Goal: Communication & Community: Connect with others

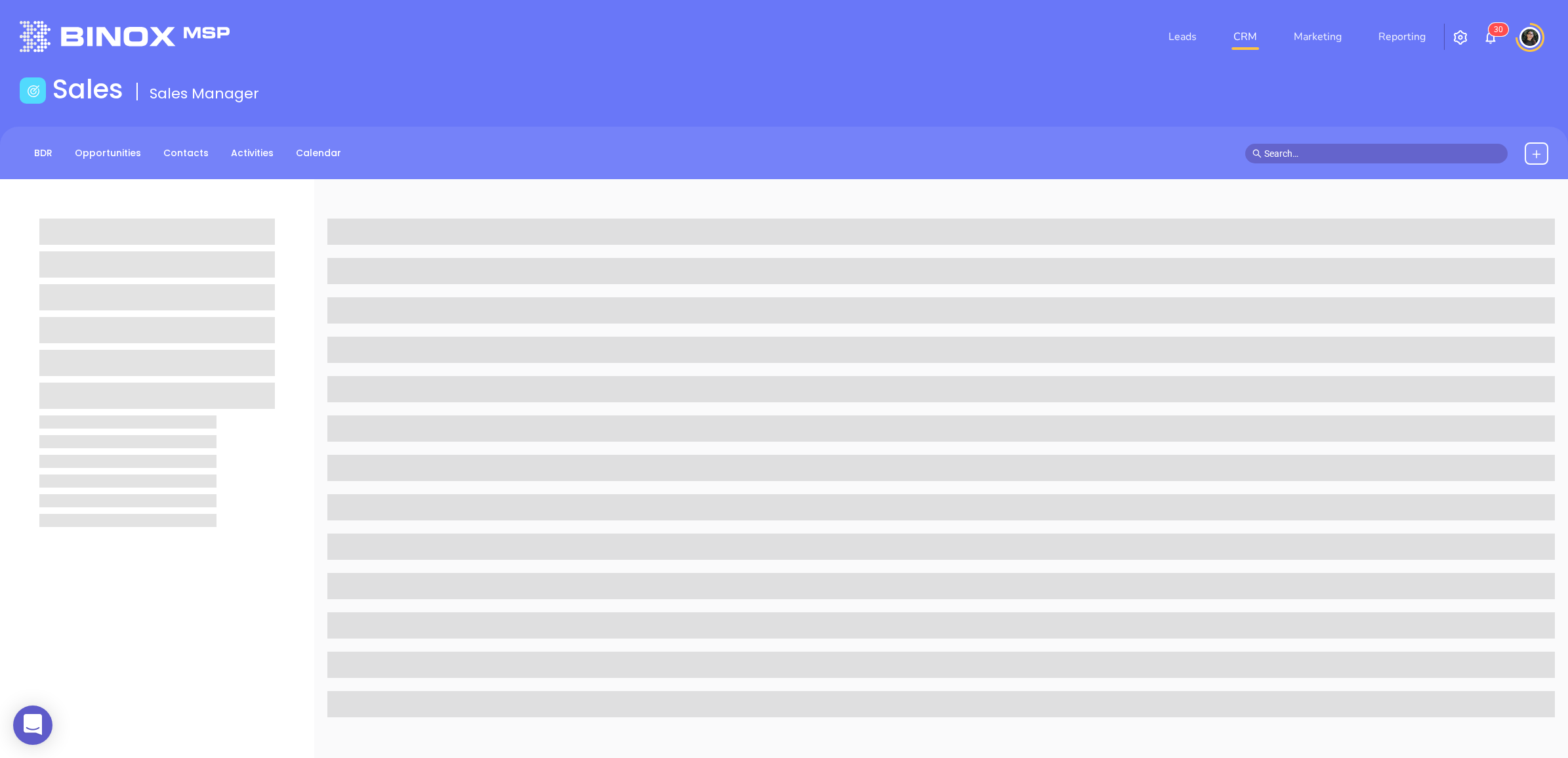
click at [1250, 24] on link "CRM" at bounding box center [1245, 36] width 34 height 26
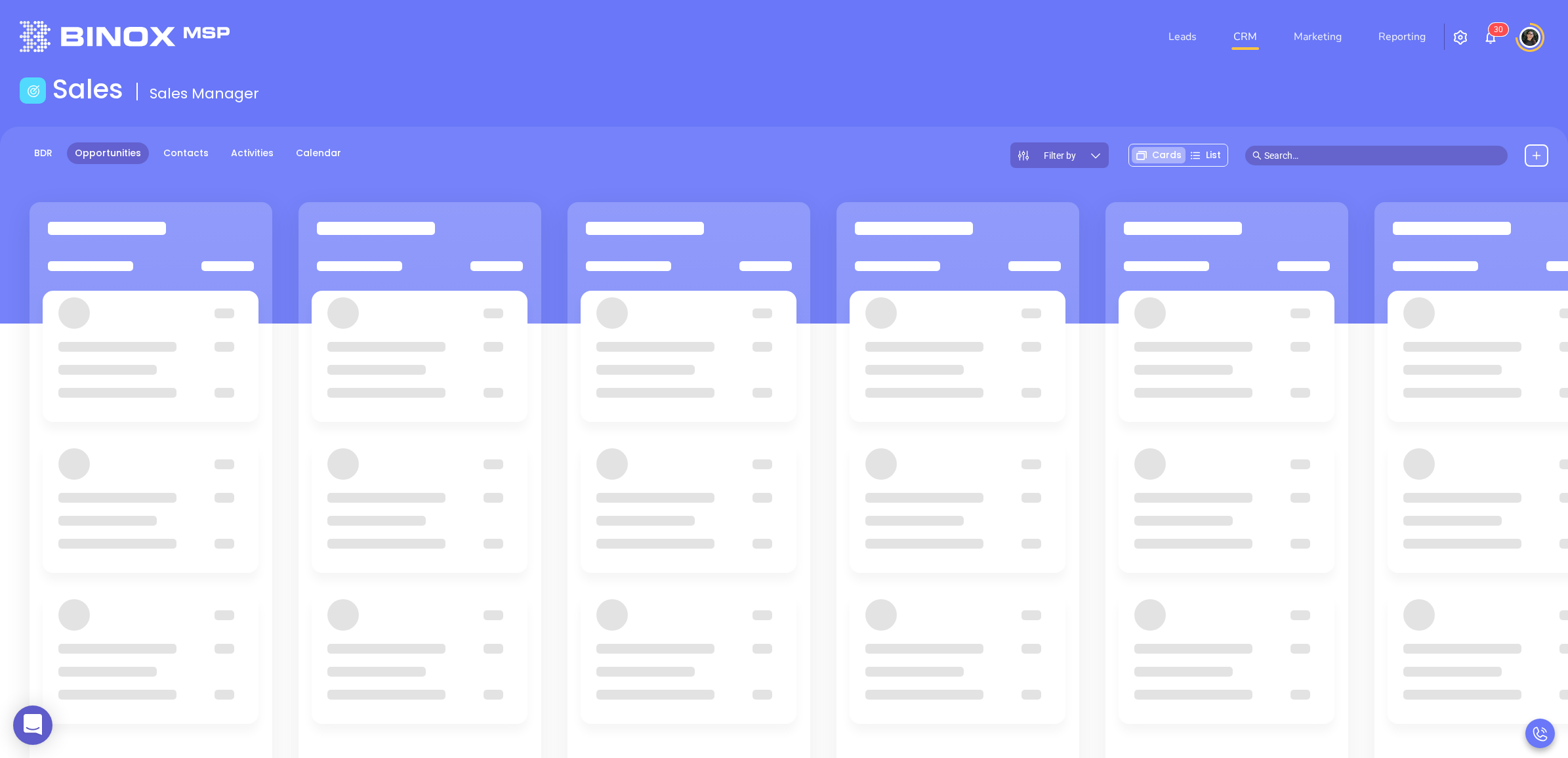
click at [1254, 38] on link "CRM" at bounding box center [1245, 36] width 34 height 26
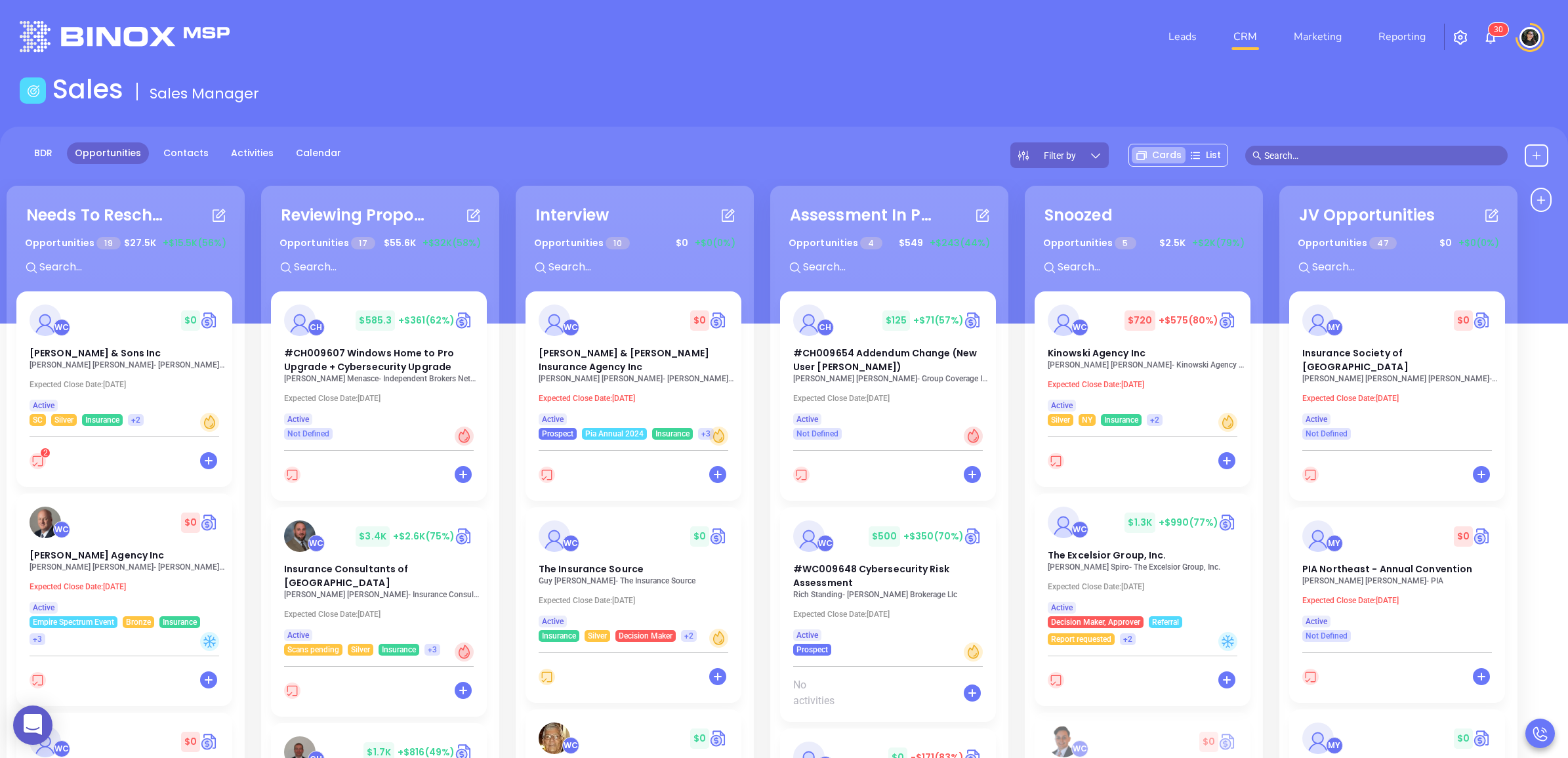
click at [978, 80] on div "Sales Sales Manager" at bounding box center [784, 91] width 1544 height 37
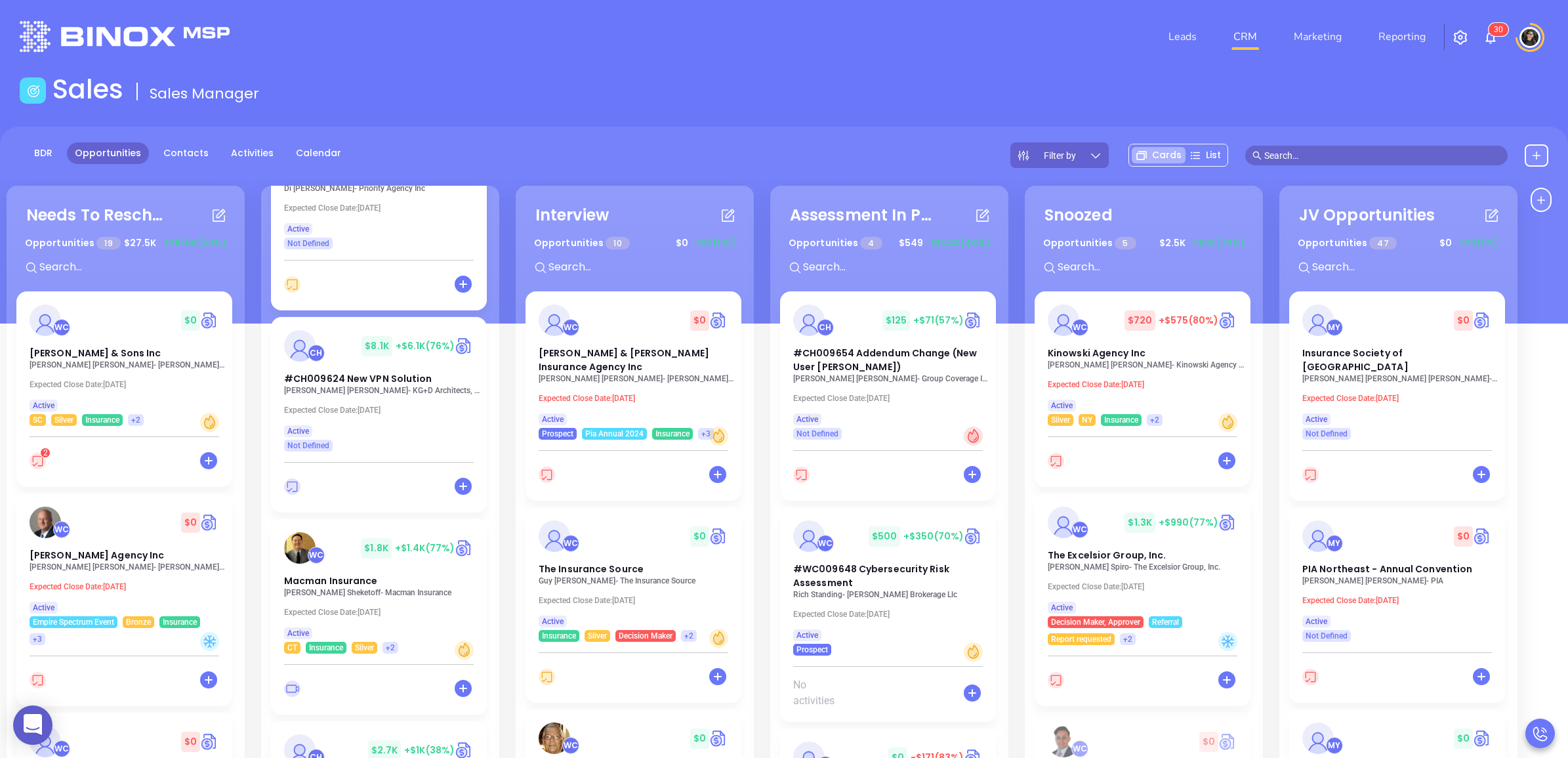
click at [352, 588] on p "[PERSON_NAME] - Macman Insurance" at bounding box center [382, 592] width 197 height 9
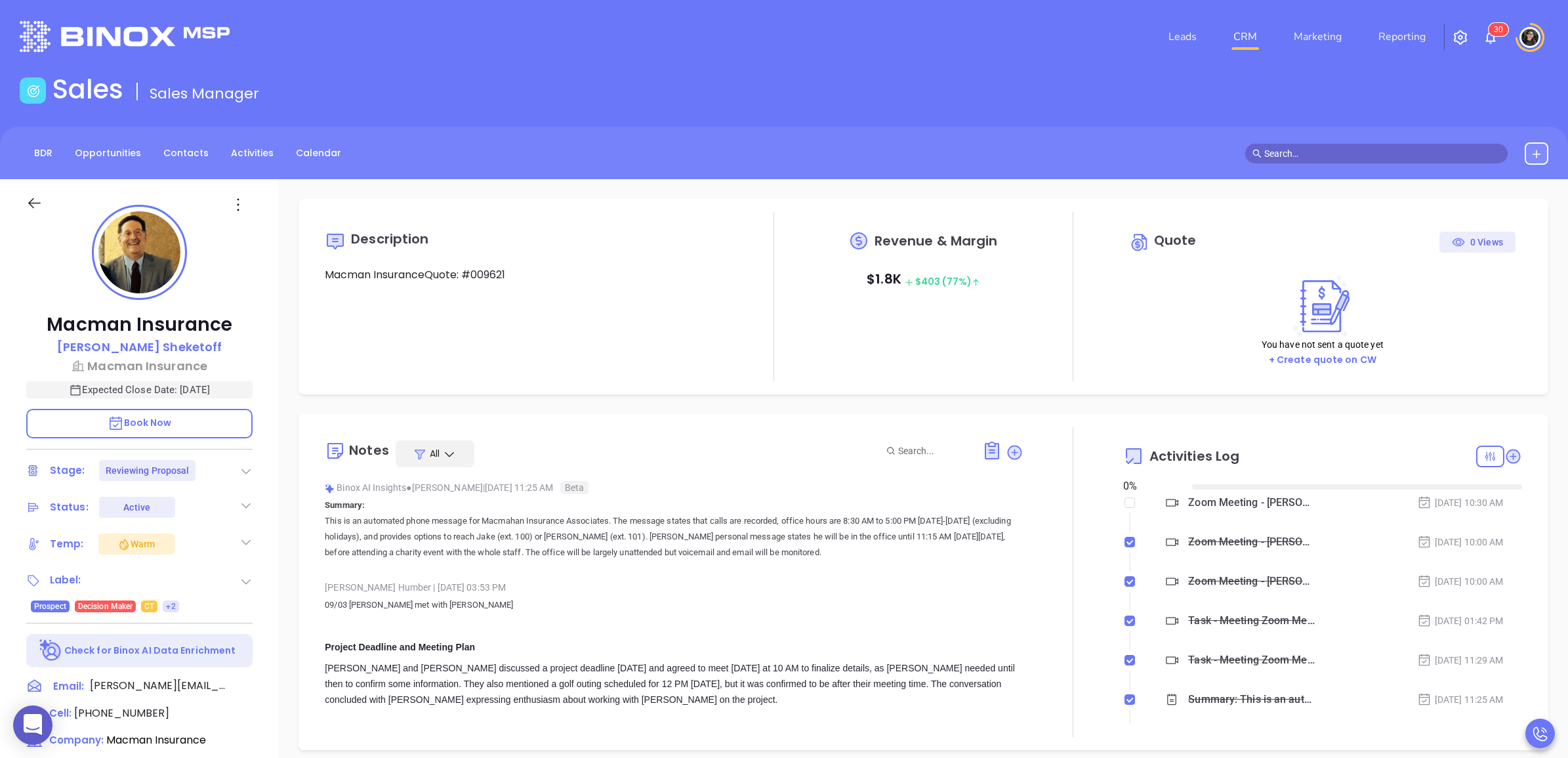
type input "[DATE]"
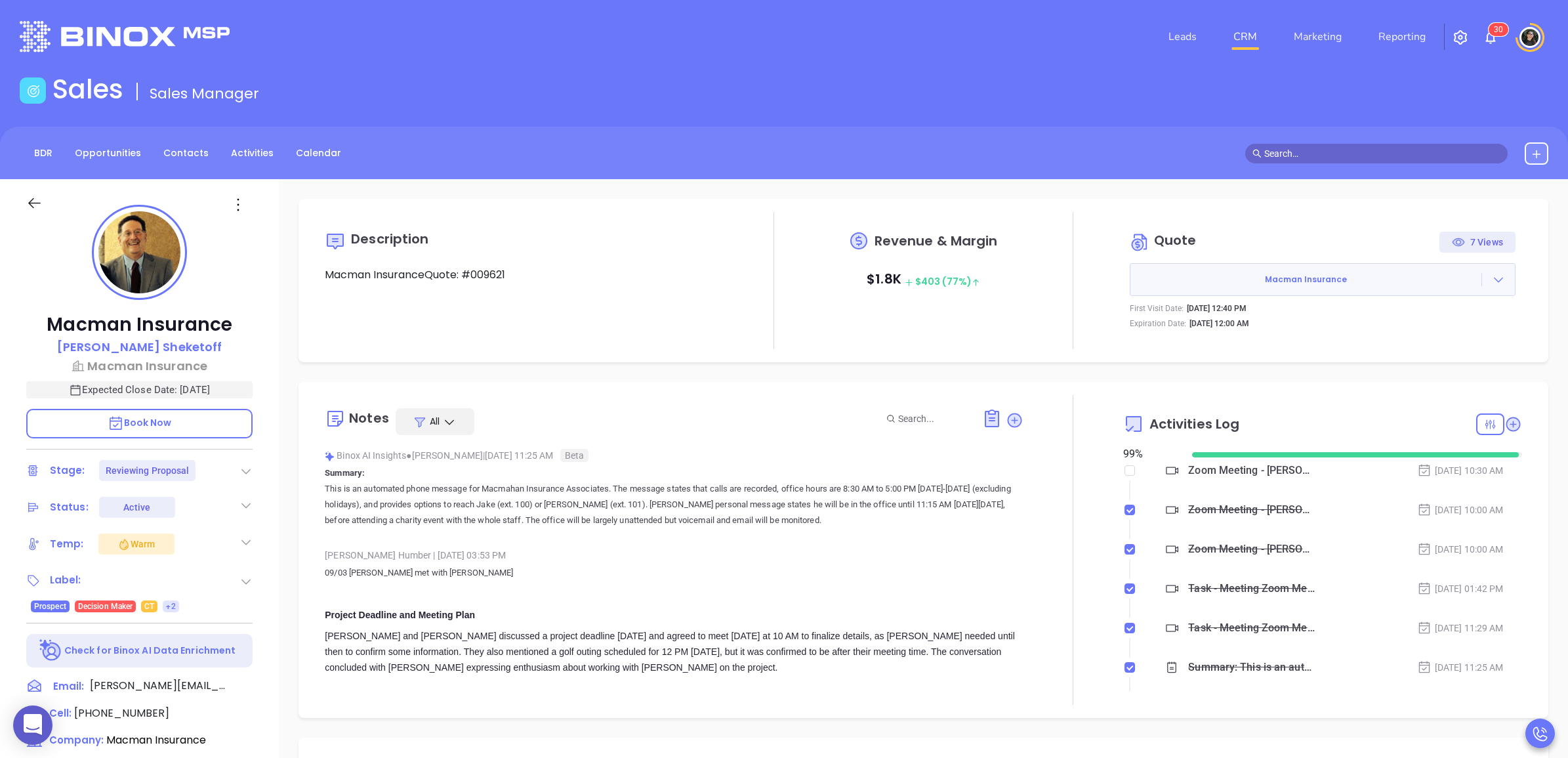
type input "[PERSON_NAME]"
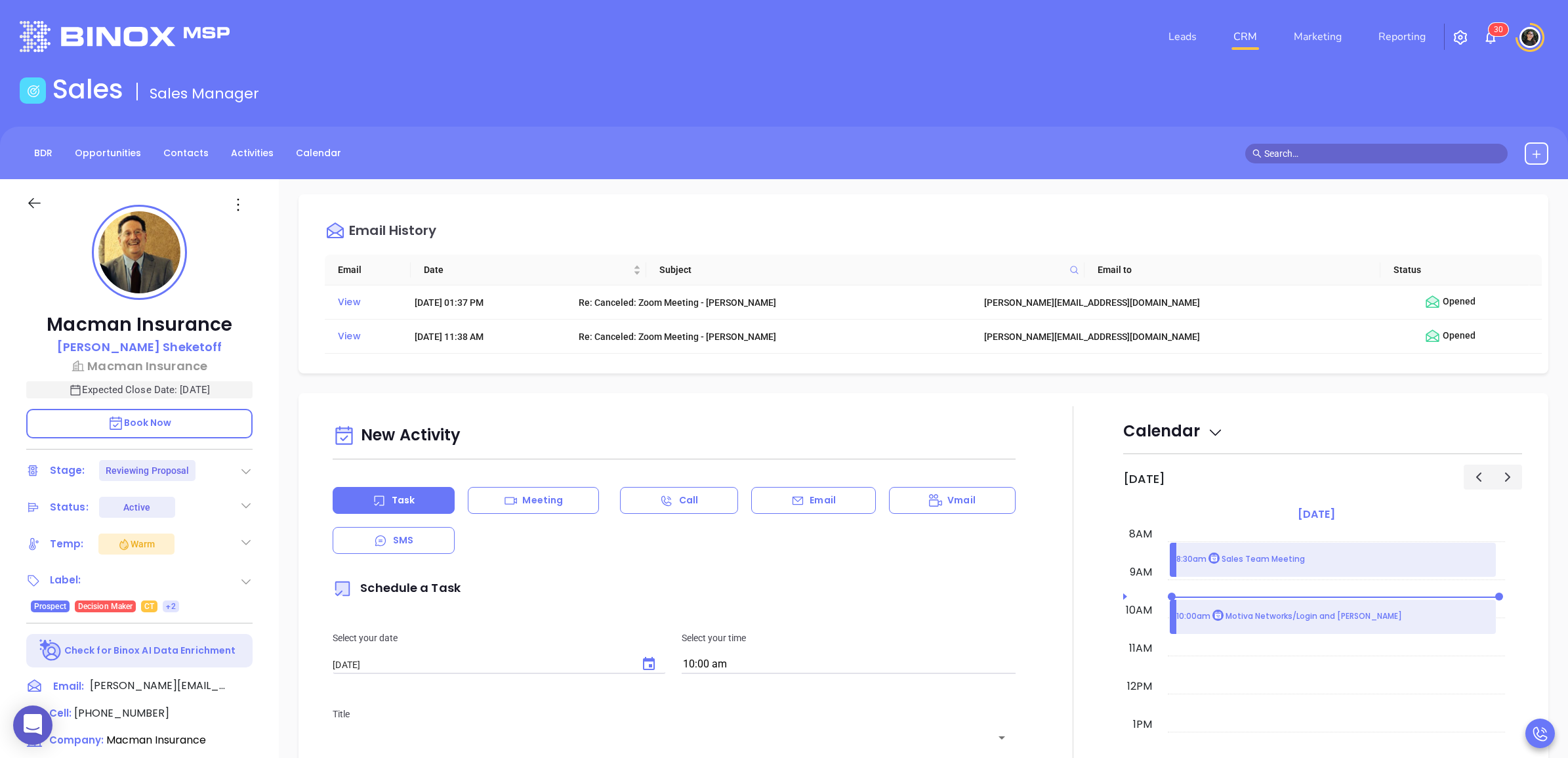
scroll to position [820, 0]
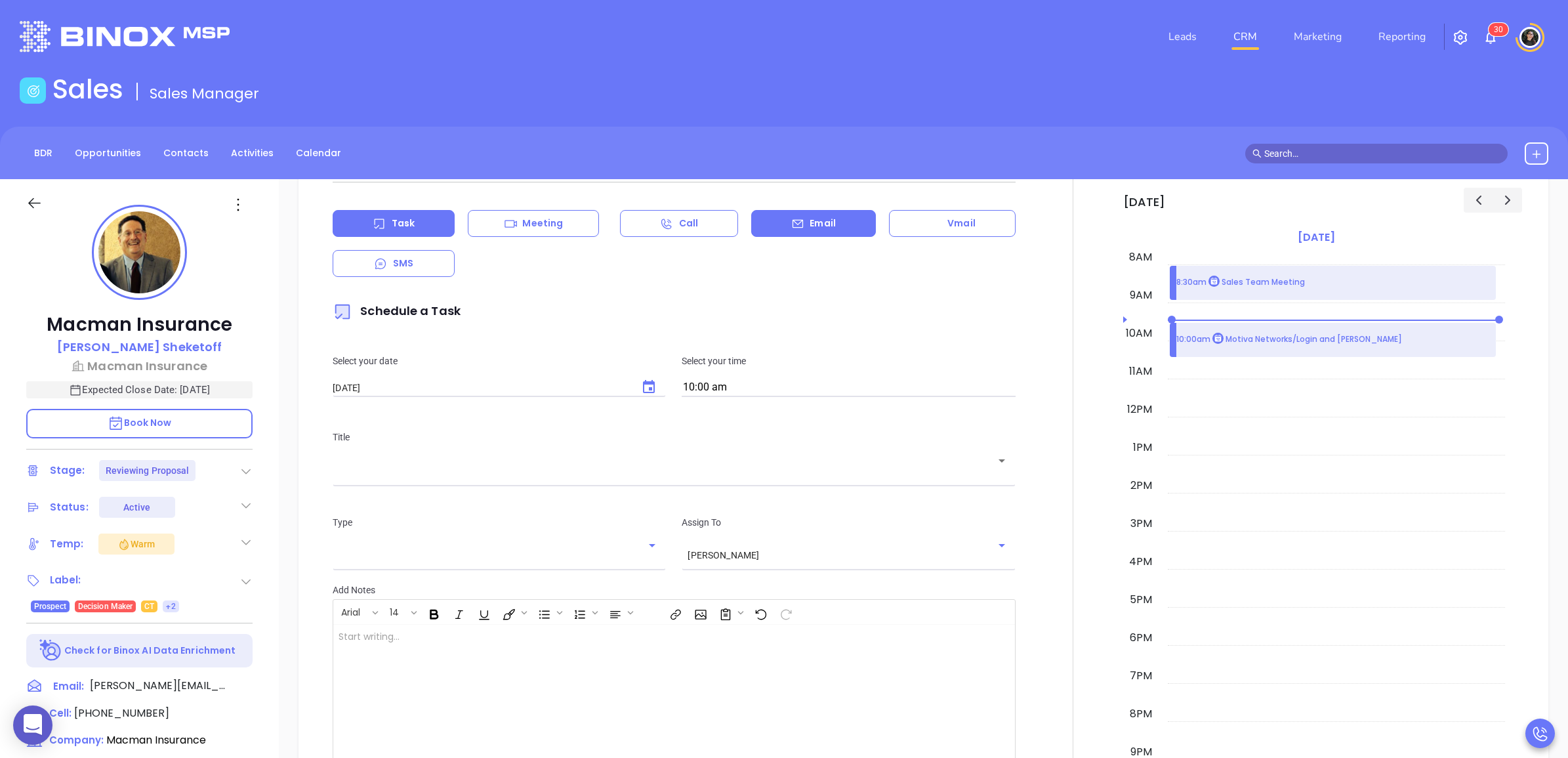
click at [820, 230] on p "Email" at bounding box center [822, 223] width 26 height 14
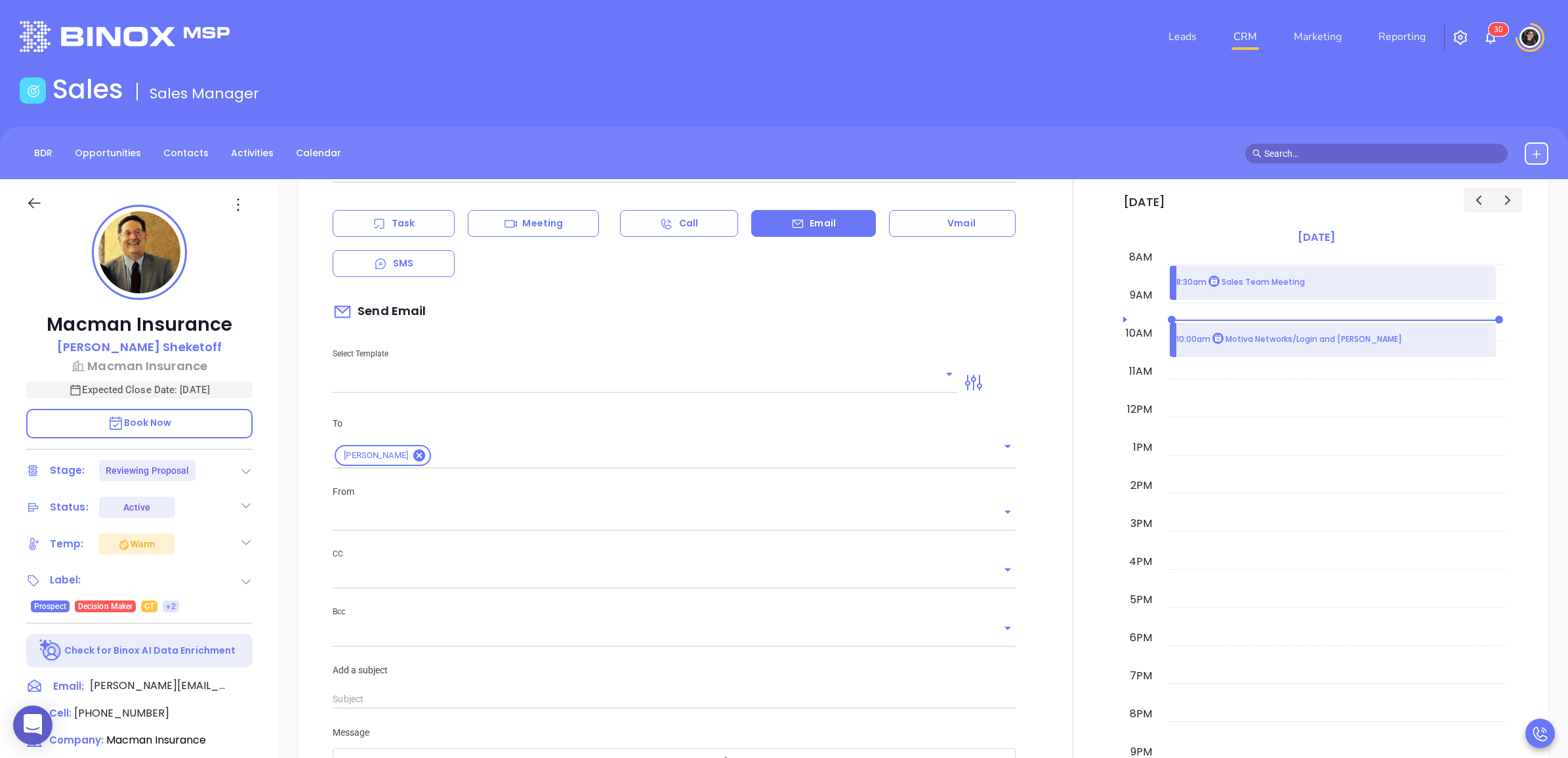
click at [734, 363] on div "Select Template" at bounding box center [645, 360] width 640 height 66
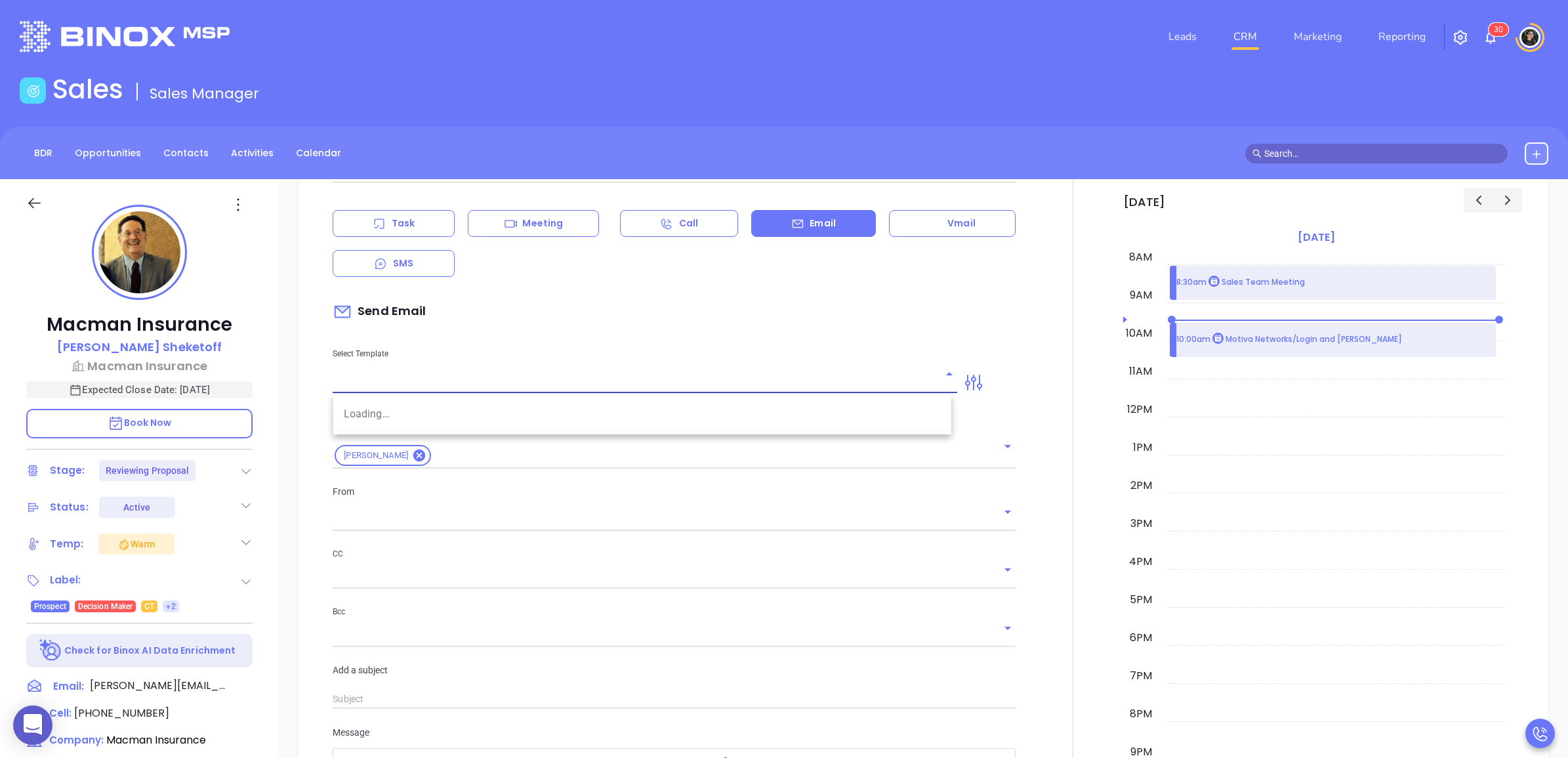
click at [747, 392] on input "text" at bounding box center [635, 383] width 605 height 19
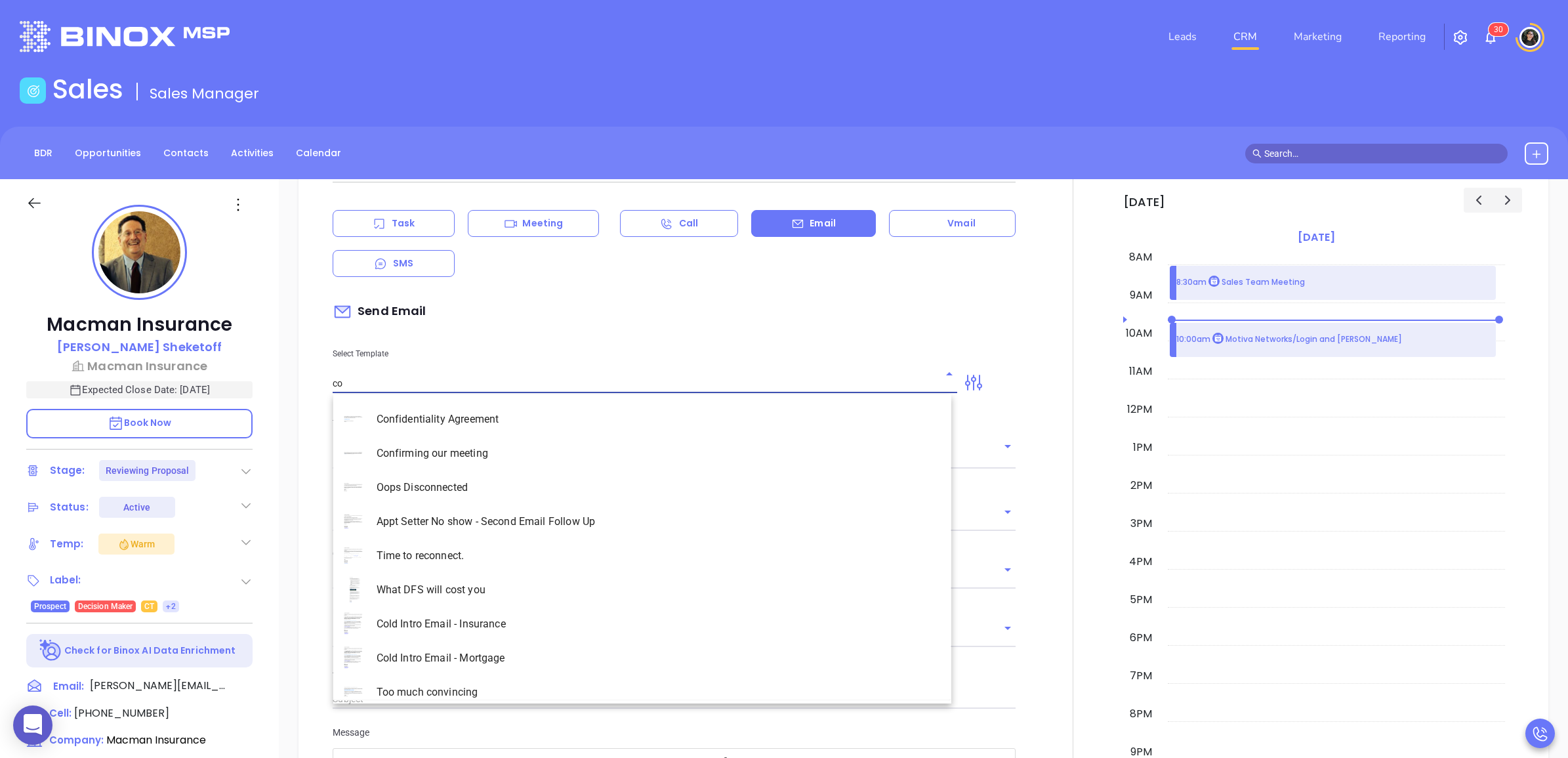
type input "con"
type input "[PERSON_NAME]"
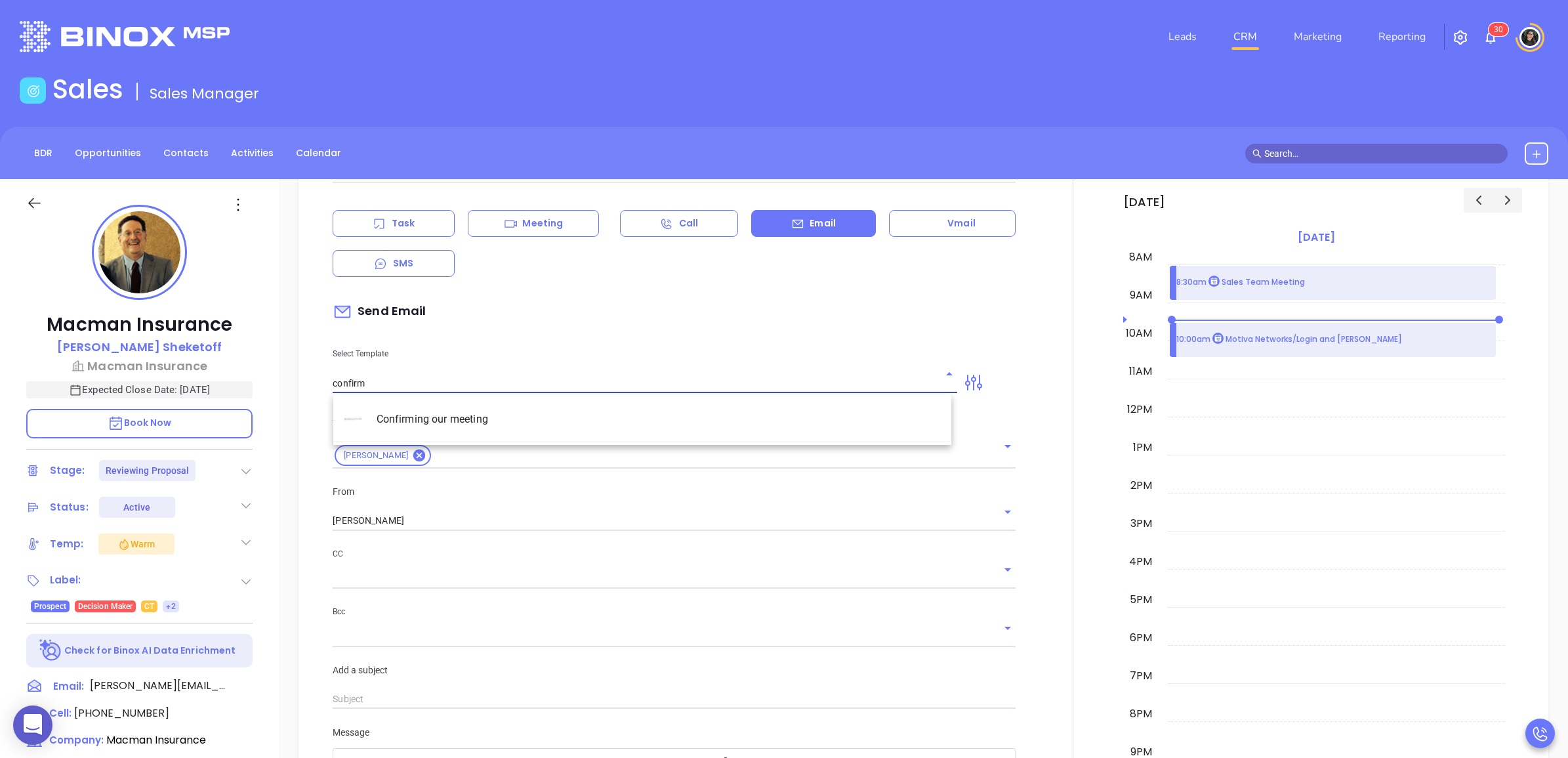
click at [542, 422] on li "Confirming our meeting" at bounding box center [642, 419] width 618 height 34
type input "Confirming our meeting"
type input "[PERSON_NAME]"
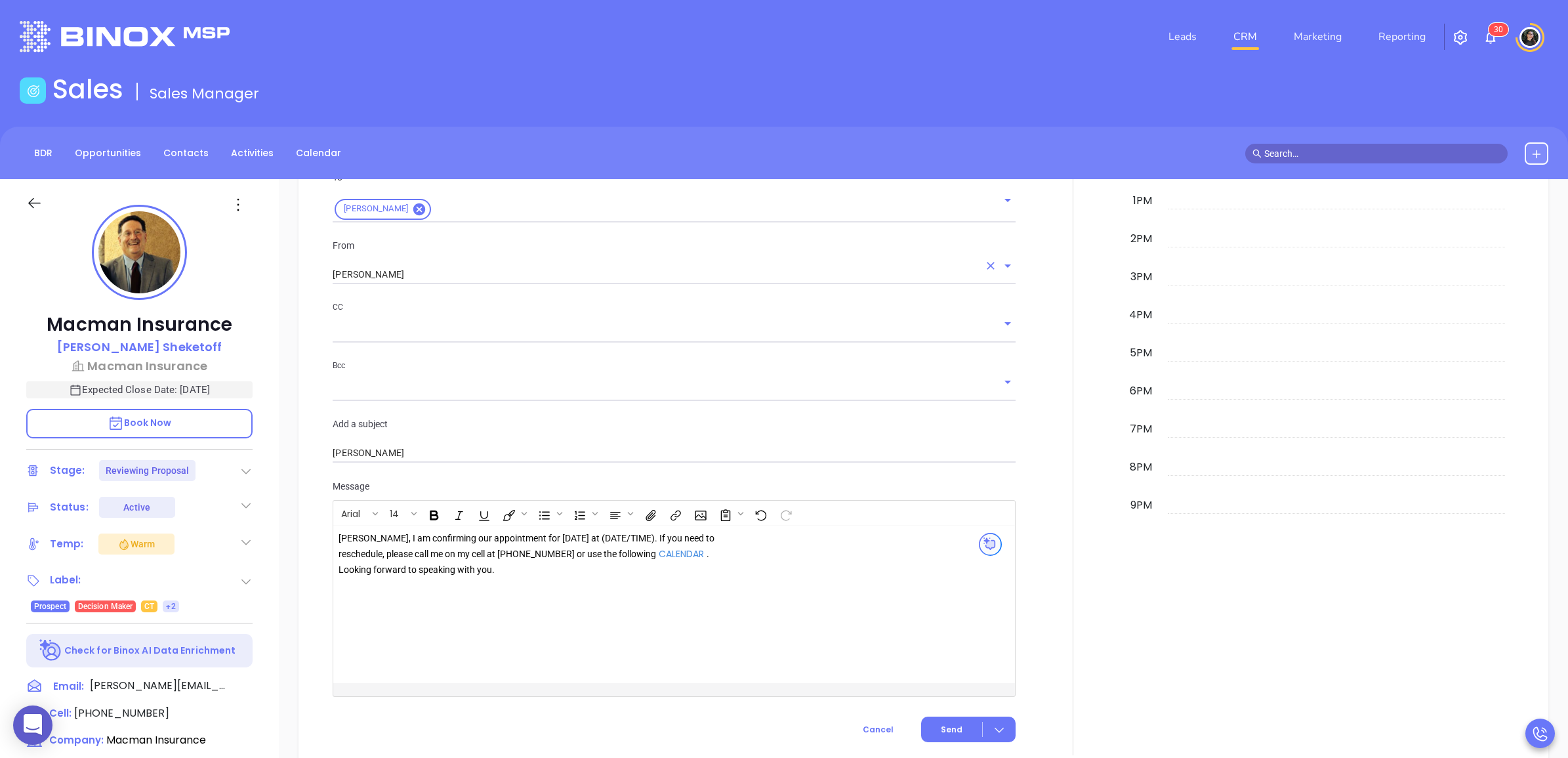
type input "Confirming our meeting"
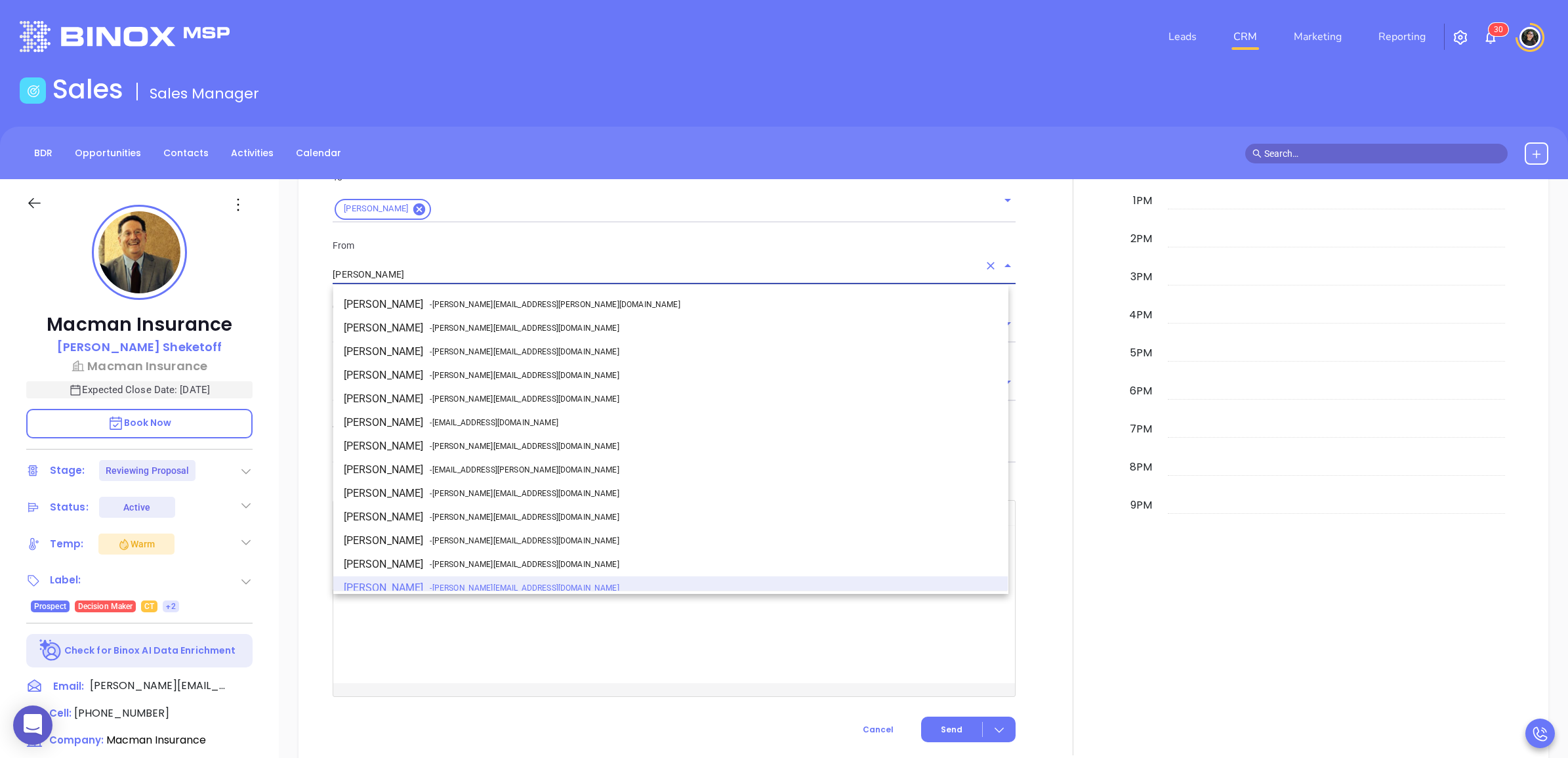
click at [469, 270] on input "[PERSON_NAME]" at bounding box center [655, 274] width 646 height 19
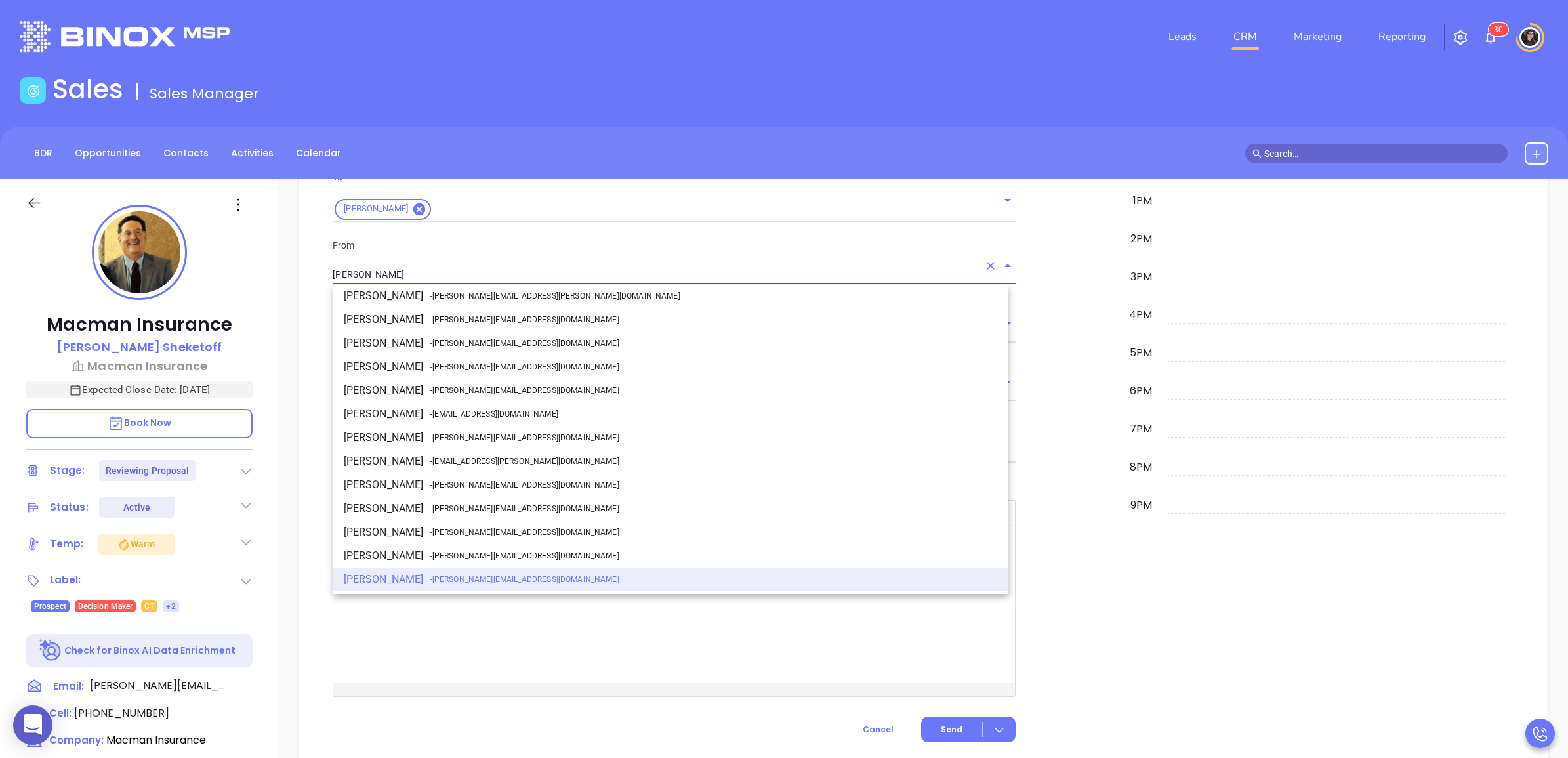
click at [454, 438] on span "- [PERSON_NAME][EMAIL_ADDRESS][DOMAIN_NAME]" at bounding box center [523, 438] width 189 height 12
type input "[PERSON_NAME]"
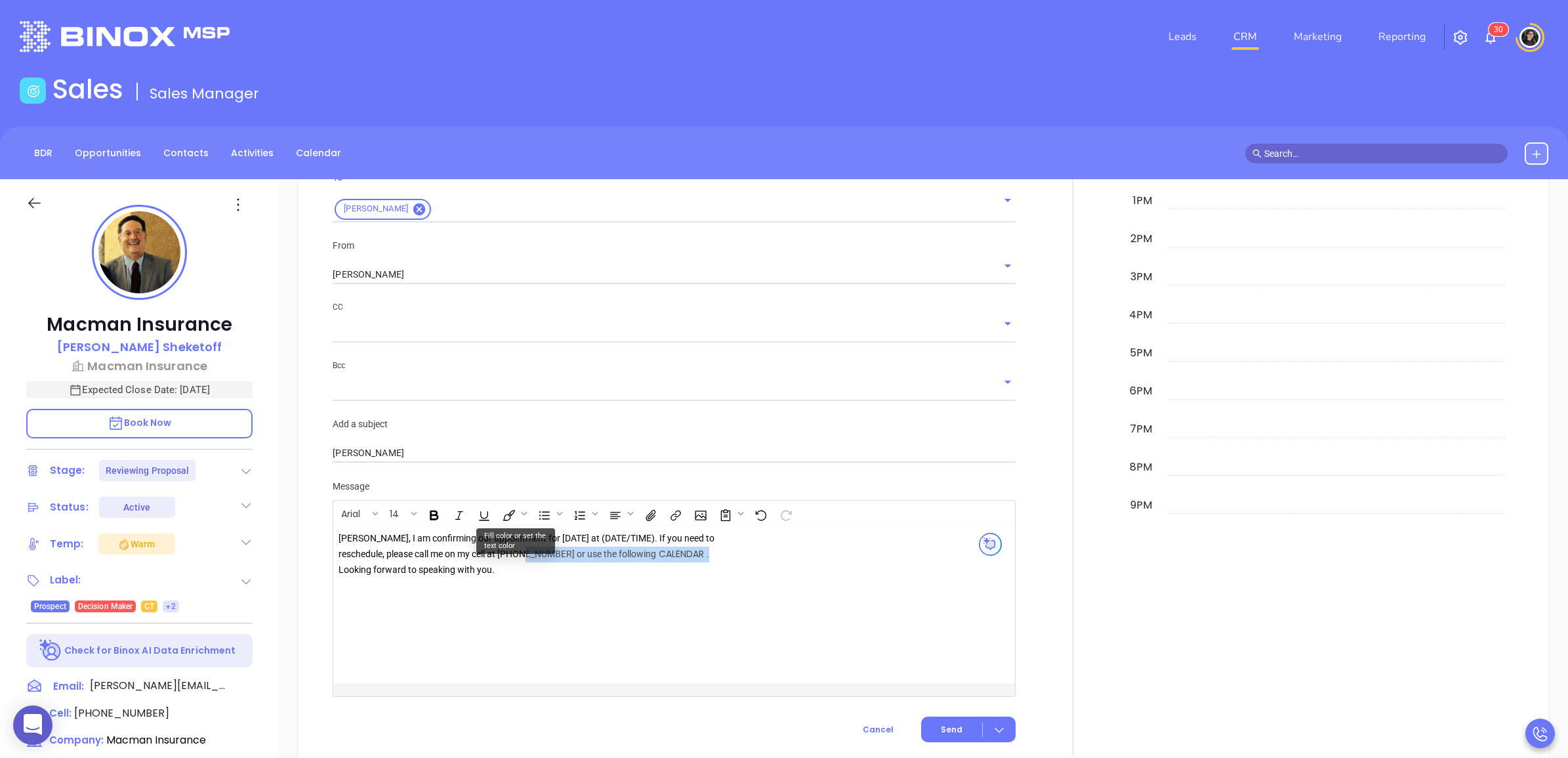
drag, startPoint x: 699, startPoint y: 560, endPoint x: 559, endPoint y: 553, distance: 140.2
click at [555, 559] on div "[PERSON_NAME], I am confirming our appointment for [DATE] at (DATE/TIME). If yo…" at bounding box center [528, 554] width 378 height 47
click at [615, 542] on div "[PERSON_NAME], I am confirming our appointment for [DATE] at (DATE/TIME). If yo…" at bounding box center [528, 547] width 378 height 32
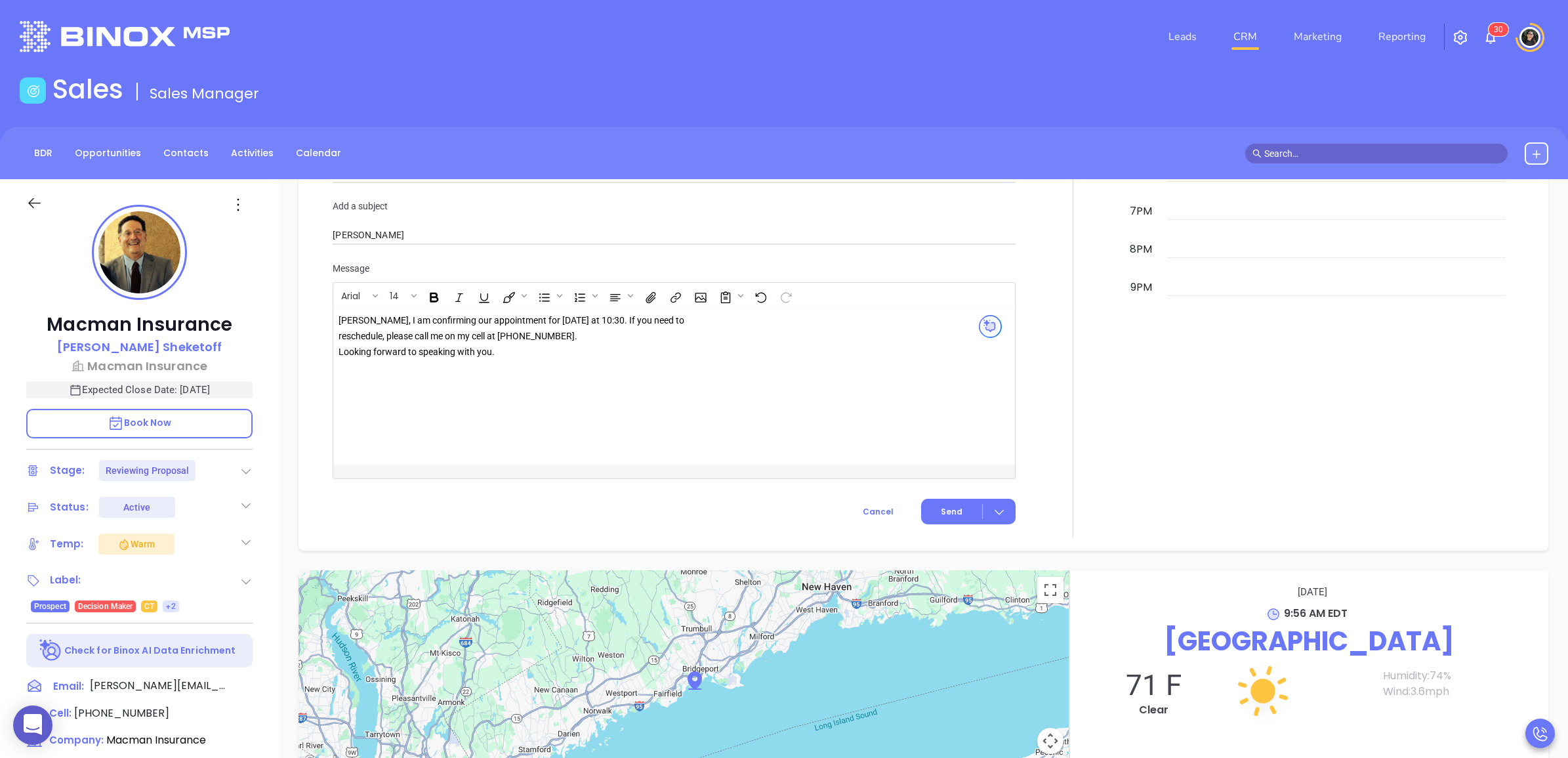
scroll to position [1313, 0]
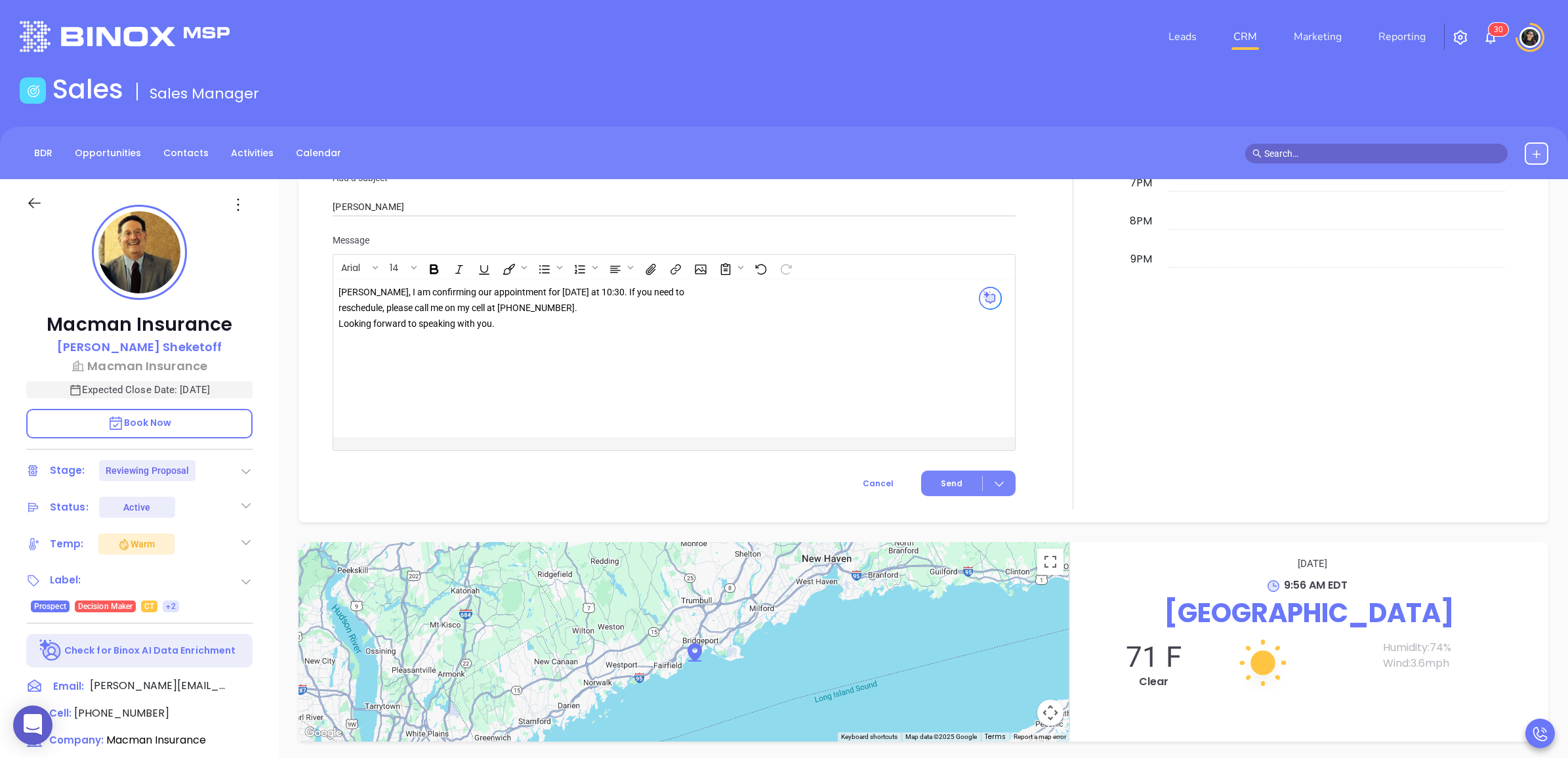
click at [948, 492] on button "Send" at bounding box center [968, 484] width 95 height 26
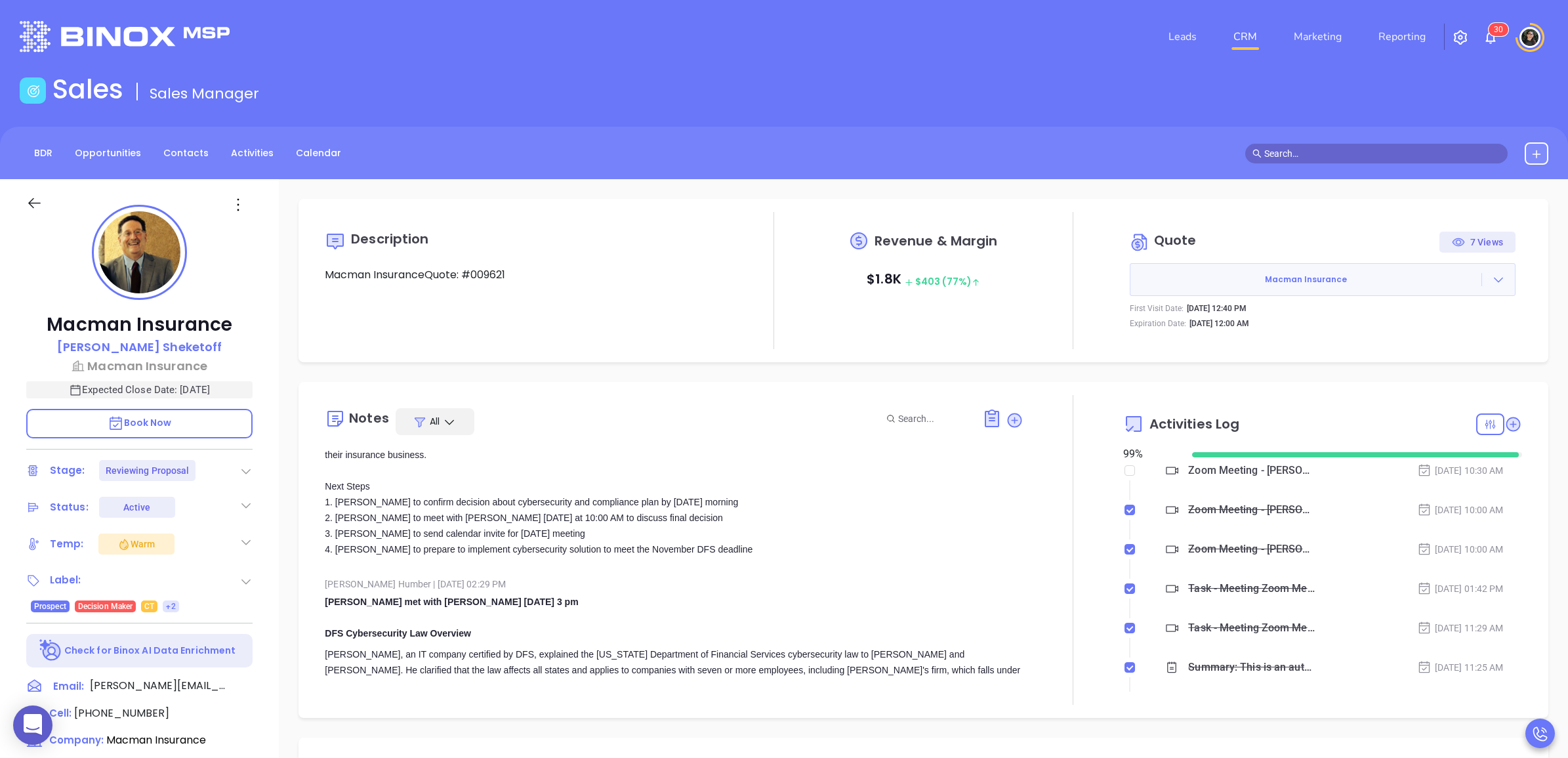
scroll to position [0, 0]
